Goal: Navigation & Orientation: Find specific page/section

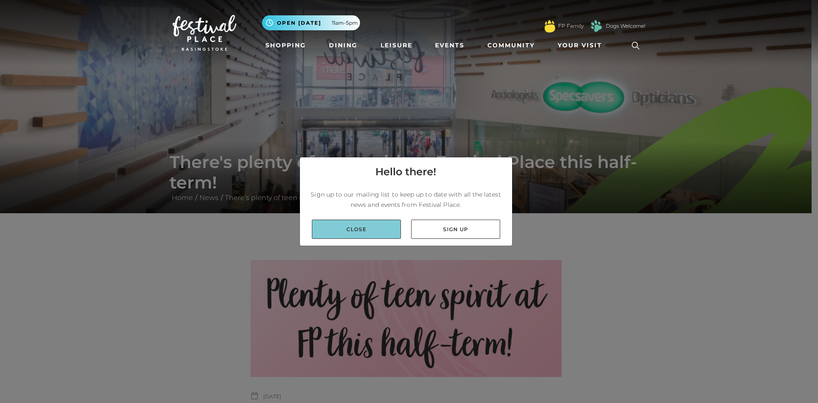
click at [370, 230] on link "Close" at bounding box center [356, 229] width 89 height 19
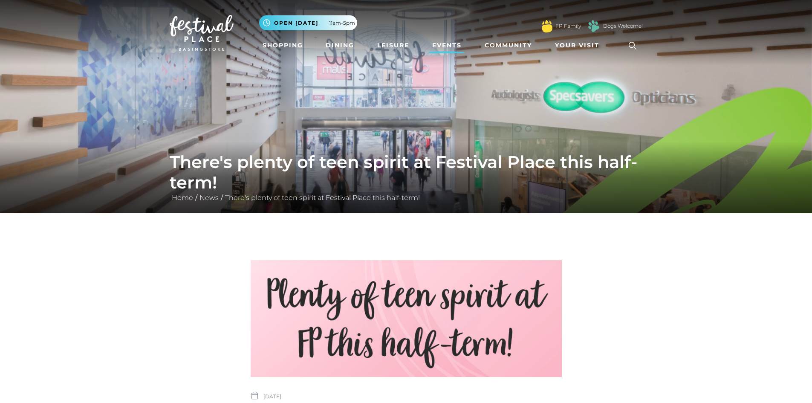
click at [451, 46] on link "Events" at bounding box center [447, 46] width 36 height 16
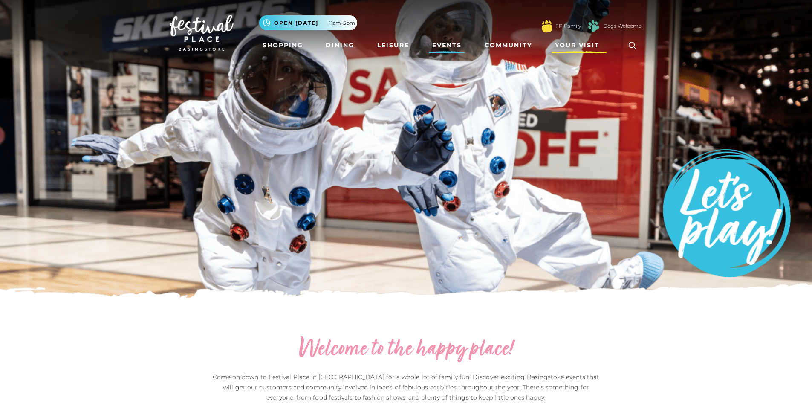
click at [591, 46] on span "Your Visit" at bounding box center [577, 45] width 44 height 9
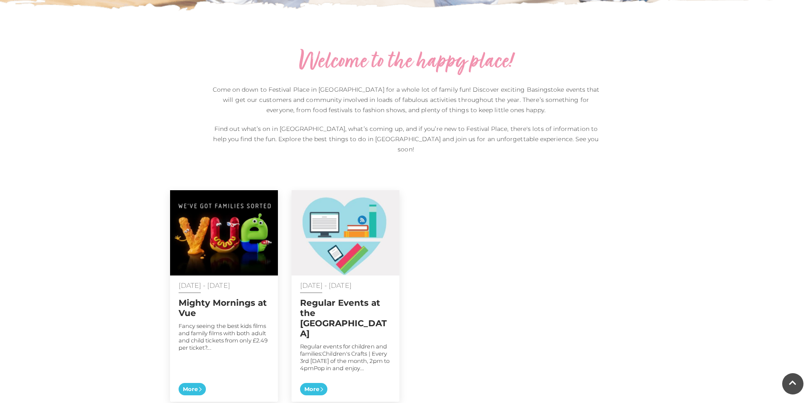
scroll to position [298, 0]
